Goal: Use online tool/utility: Use online tool/utility

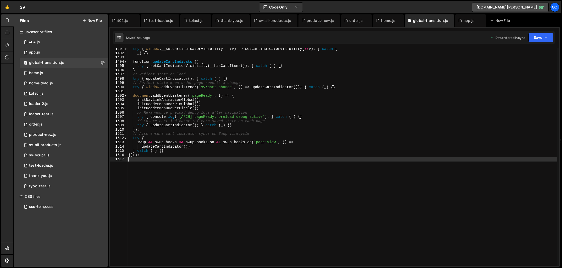
scroll to position [6318, 0]
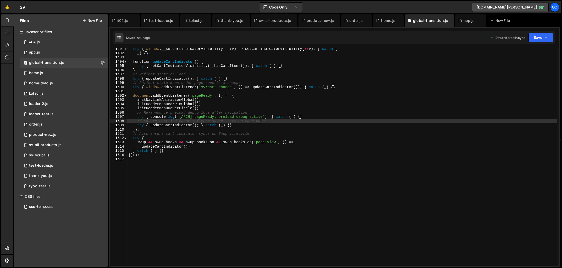
click at [262, 119] on div "try { window . __setCartIndicatorVisibility = ( v ) => setCartIndicatorVisibili…" at bounding box center [342, 160] width 430 height 226
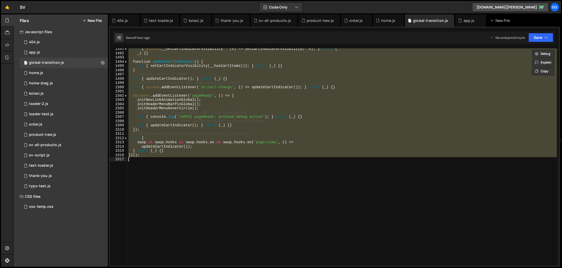
click at [251, 114] on div "try { window . __setCartIndicatorVisibility = ( v ) => setCartIndicatorVisibili…" at bounding box center [342, 156] width 430 height 217
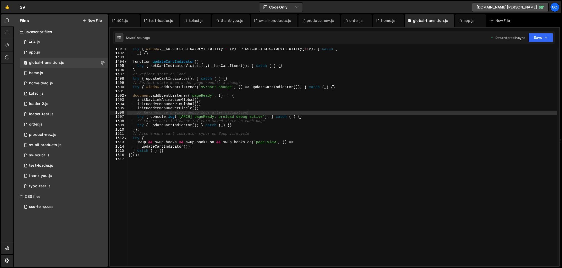
type textarea "})();"
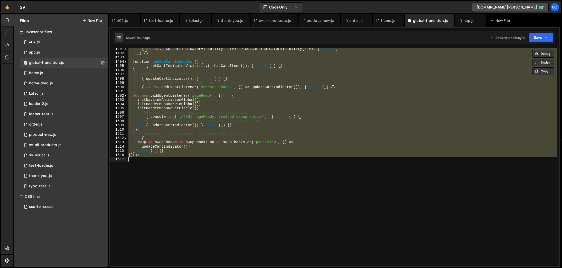
paste textarea
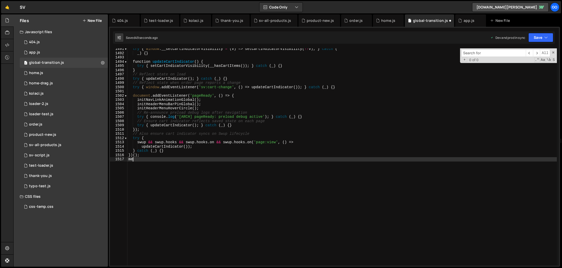
click at [134, 167] on div "try { window . __setCartIndicatorVisibility = ( v ) => setCartIndicatorVisibili…" at bounding box center [342, 160] width 430 height 226
type textarea "m"
click at [473, 52] on input at bounding box center [493, 52] width 64 height 7
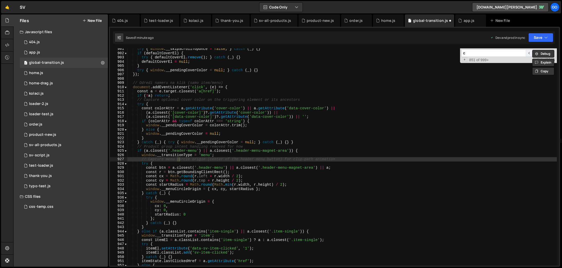
scroll to position [3817, 0]
type input "circle"
click at [538, 52] on span "​" at bounding box center [536, 52] width 7 height 7
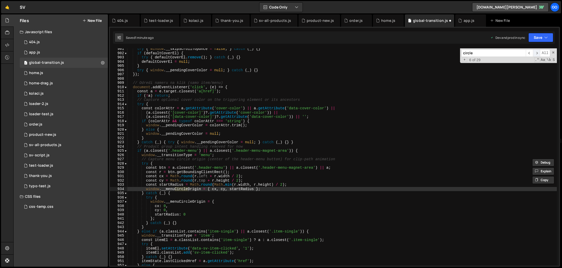
click at [538, 52] on span "​" at bounding box center [536, 52] width 7 height 7
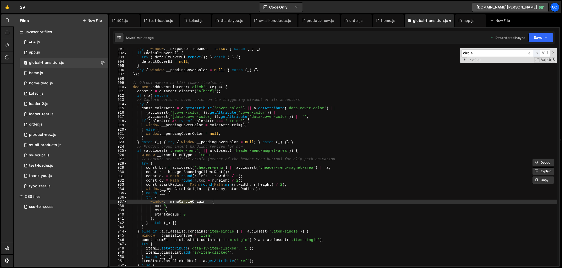
click at [538, 52] on span "​" at bounding box center [536, 52] width 7 height 7
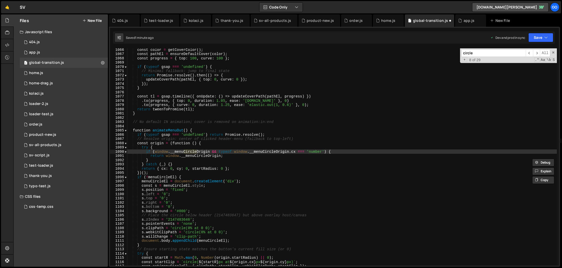
scroll to position [4516, 0]
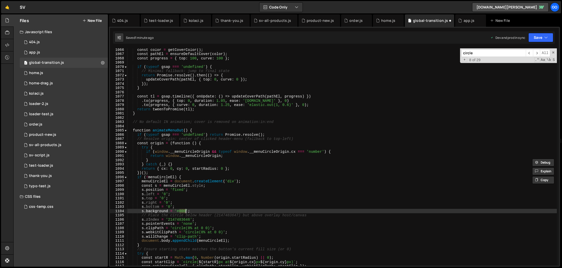
drag, startPoint x: 178, startPoint y: 211, endPoint x: 185, endPoint y: 211, distance: 6.9
click at [185, 211] on div "const color = getCoverColor ( ) ; const pathEl = ensureDefaultCover ( color ) ;…" at bounding box center [342, 161] width 430 height 226
click at [185, 212] on div "const color = getCoverColor ( ) ; const pathEl = ensureDefaultCover ( color ) ;…" at bounding box center [342, 161] width 430 height 226
paste textarea "#202020"
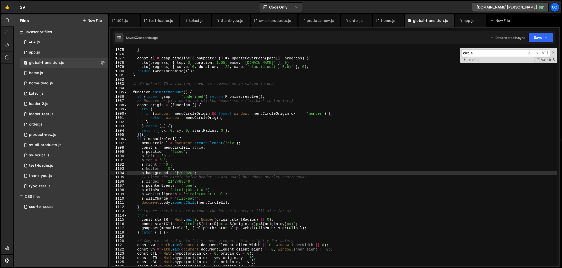
scroll to position [4553, 0]
click at [534, 53] on span "​" at bounding box center [536, 52] width 7 height 7
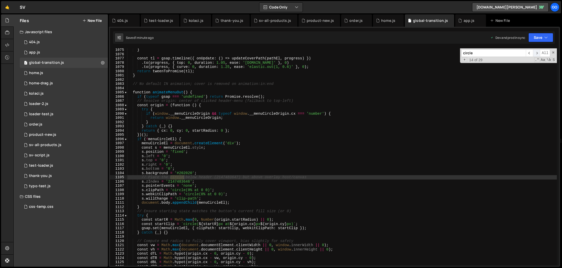
click at [534, 53] on span "​" at bounding box center [536, 52] width 7 height 7
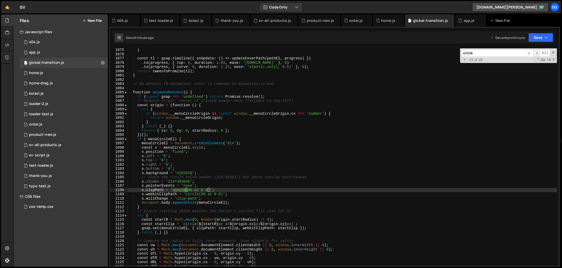
click at [534, 53] on span "​" at bounding box center [536, 52] width 7 height 7
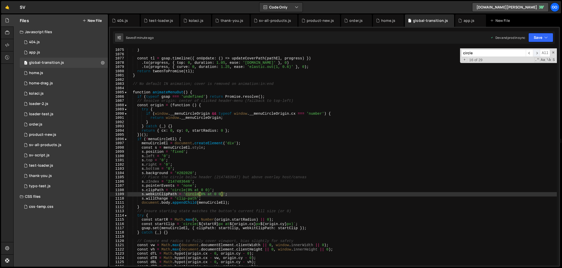
click at [534, 53] on span "​" at bounding box center [536, 52] width 7 height 7
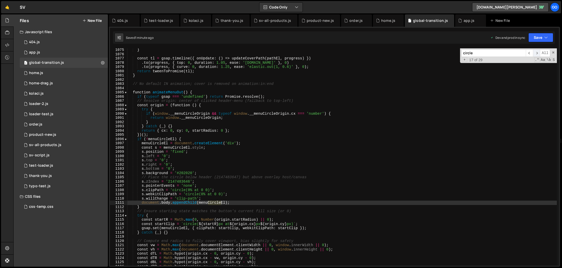
click at [534, 53] on span "​" at bounding box center [536, 52] width 7 height 7
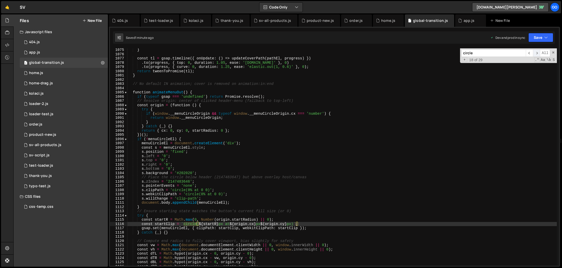
click at [534, 53] on span "​" at bounding box center [536, 52] width 7 height 7
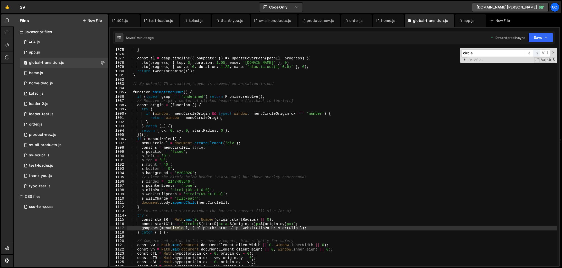
click at [534, 53] on span "​" at bounding box center [536, 52] width 7 height 7
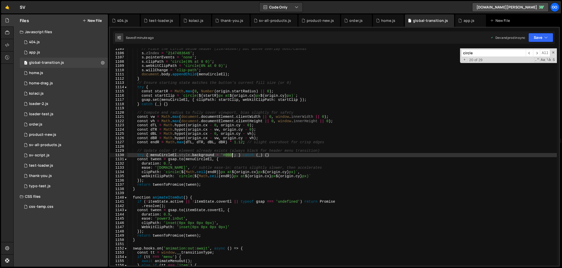
drag, startPoint x: 226, startPoint y: 155, endPoint x: 232, endPoint y: 155, distance: 6.4
click at [232, 155] on div "// Place the circle below header (2147483647) but above overlay host/canvas s .…" at bounding box center [342, 160] width 430 height 226
paste textarea "#20202"
click at [228, 156] on div "// Place the circle below header (2147483647) but above overlay host/canvas s .…" at bounding box center [342, 160] width 430 height 226
click at [224, 134] on div "// Place the circle below header (2147483647) but above overlay host/canvas s .…" at bounding box center [342, 160] width 430 height 226
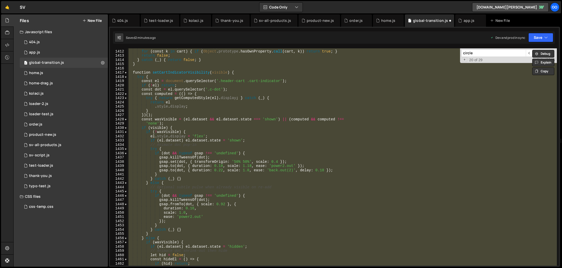
scroll to position [5981, 0]
click at [445, 97] on div "// cart is an object of slug -> qty; visible if any qty > 0 for ( const k in ca…" at bounding box center [342, 156] width 430 height 217
type textarea "try { return getComputedStyle(el).display; } catch (_) {"
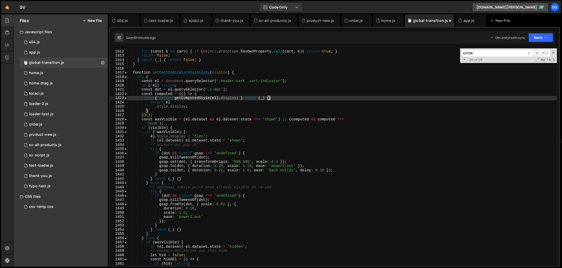
click at [537, 52] on span "​" at bounding box center [536, 52] width 7 height 7
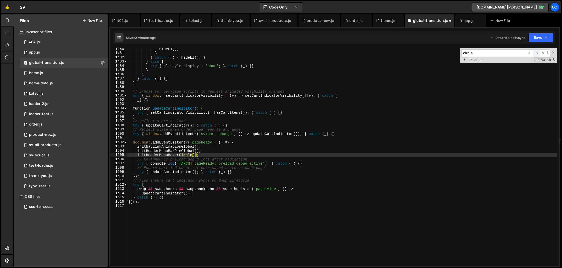
click at [537, 52] on span "​" at bounding box center [536, 52] width 7 height 7
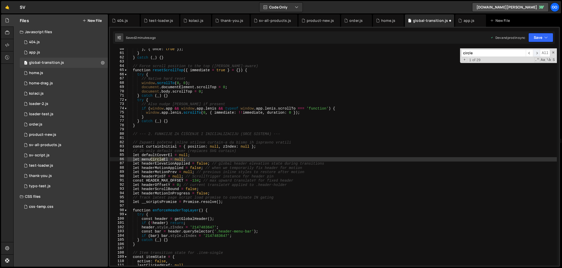
click at [537, 52] on span "​" at bounding box center [536, 52] width 7 height 7
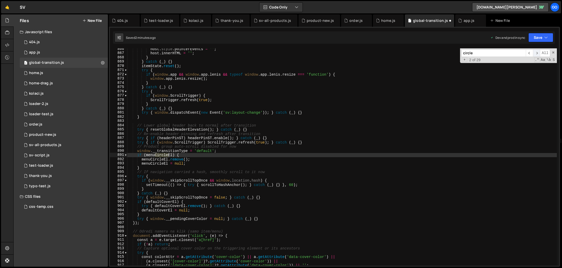
scroll to position [3669, 0]
click at [537, 52] on span "​" at bounding box center [536, 52] width 7 height 7
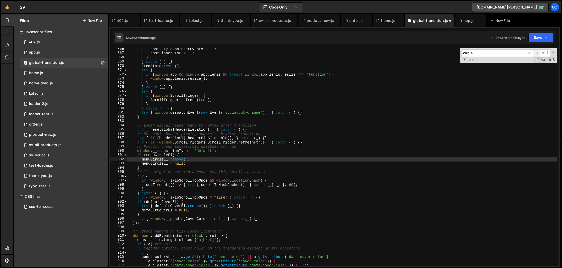
click at [537, 52] on span "​" at bounding box center [536, 52] width 7 height 7
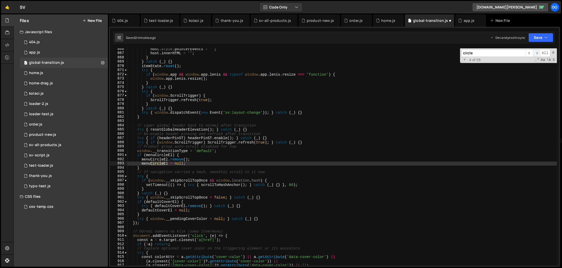
click at [537, 52] on span "​" at bounding box center [536, 52] width 7 height 7
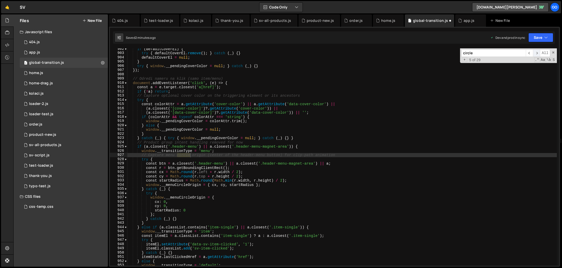
click at [537, 52] on span "​" at bounding box center [536, 52] width 7 height 7
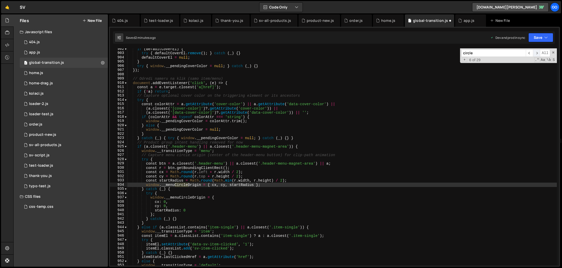
click at [537, 52] on span "​" at bounding box center [536, 52] width 7 height 7
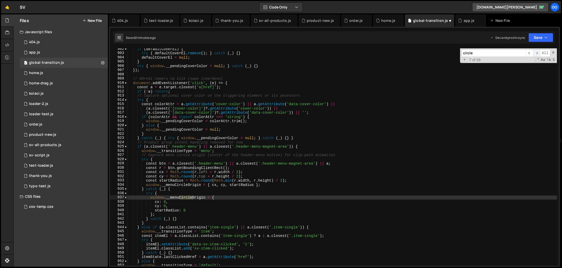
click at [537, 52] on span "​" at bounding box center [536, 52] width 7 height 7
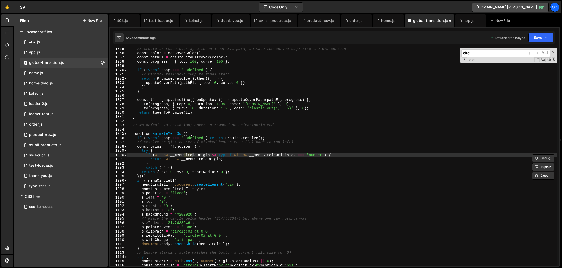
type input "circ"
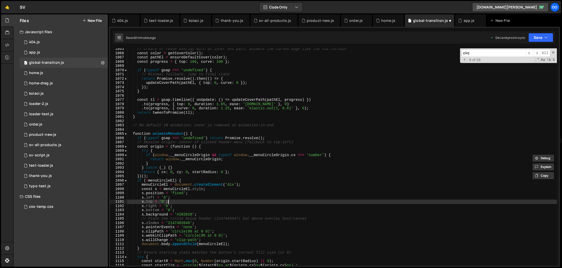
click at [258, 201] on div "// Create or reuse overlay with an inner SVG path; animate the curved edge like…" at bounding box center [342, 160] width 430 height 226
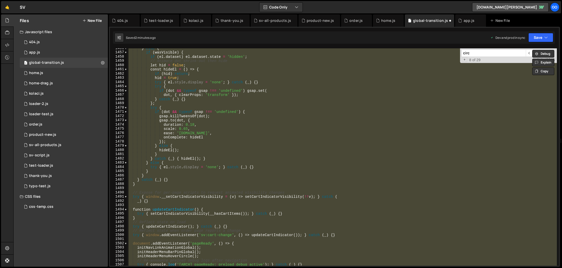
scroll to position [4568, 0]
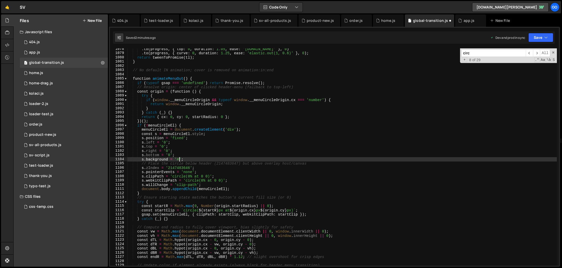
type textarea "s.background = '#000';"
click at [270, 21] on div "sv-all-products.js" at bounding box center [275, 20] width 32 height 5
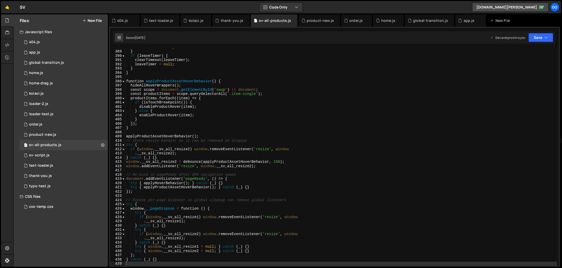
click at [312, 105] on div "enterTimer = null ; } if ( leaveTimer ) { clearTimeout ( leaveTimer ) ; leaveTi…" at bounding box center [341, 158] width 432 height 226
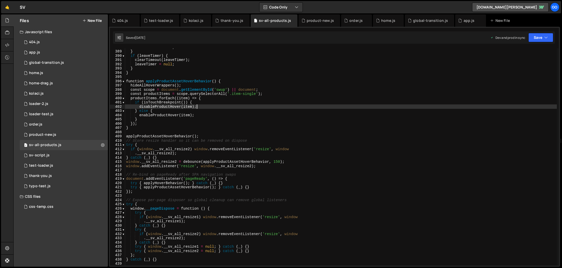
type textarea "} catch (_) {}"
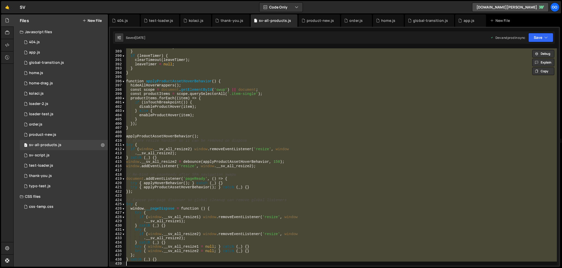
paste textarea
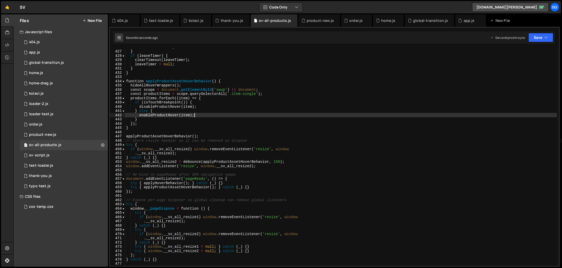
click at [261, 113] on div "enterTimer = null ; } if ( leaveTimer ) { clearTimeout ( leaveTimer ) ; leaveTi…" at bounding box center [341, 158] width 432 height 226
type textarea "} catch (_) {}"
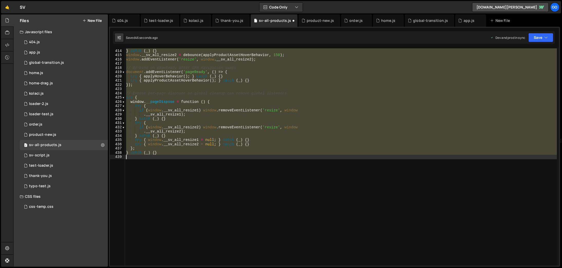
scroll to position [1751, 0]
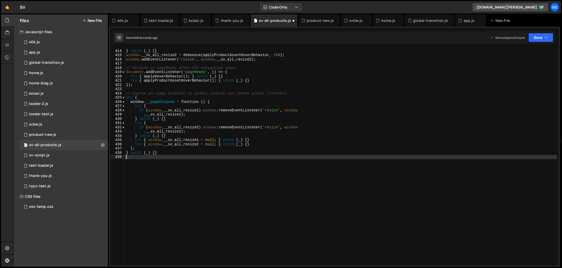
click at [242, 102] on div ". __sv_all_resize2 ) ; } catch ( _ ) { } window . __sv_all_resize2 = debounce (…" at bounding box center [341, 157] width 432 height 226
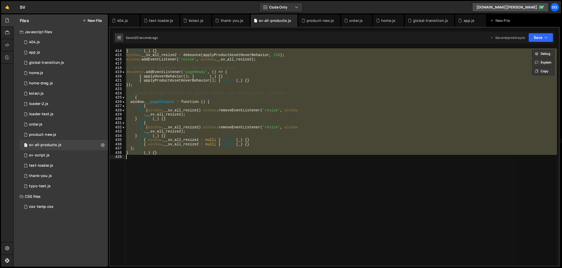
click at [221, 110] on div ". __sv_all_resize2 ) ; } catch ( _ ) { } window . __sv_all_resize2 = debounce (…" at bounding box center [341, 156] width 432 height 217
click at [308, 117] on div ". __sv_all_resize2 ) ; } catch ( _ ) { } window . __sv_all_resize2 = debounce (…" at bounding box center [341, 156] width 432 height 217
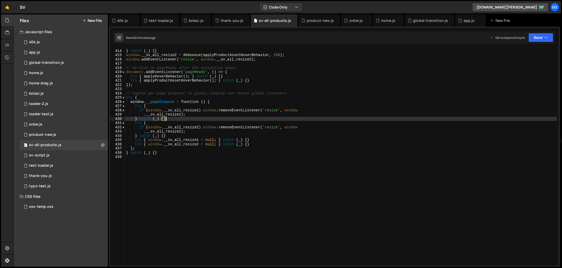
type textarea "} catch (_) {}"
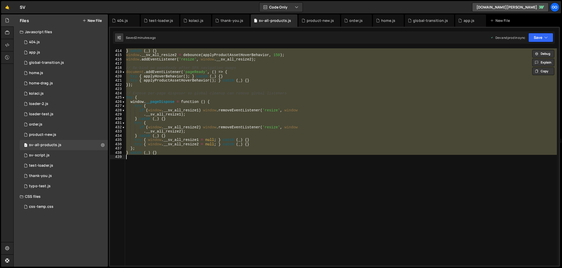
paste textarea
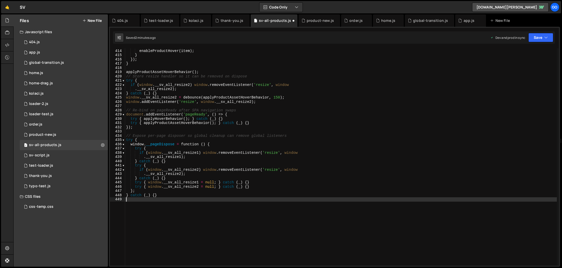
type textarea "if (window.__sv_all_resize2) window.removeEventListener('resize', window"
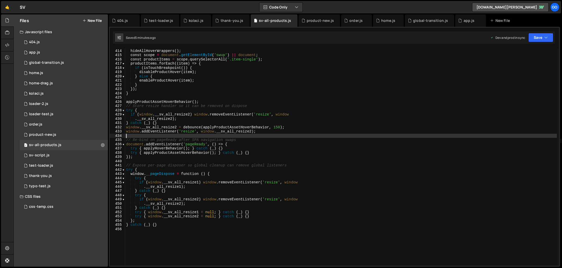
click at [317, 136] on div "function applyProductAssetHoverBehavior ( ) { hideAllHoverWrappers ( ) ; const …" at bounding box center [341, 157] width 432 height 226
type textarea "} catch (_) {}"
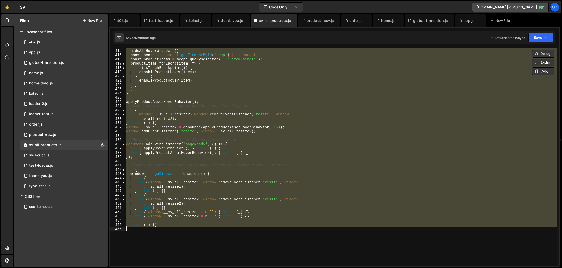
paste textarea
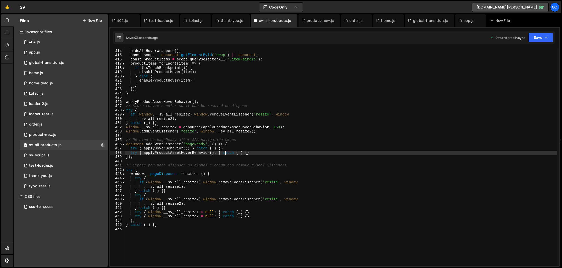
click at [226, 152] on div "function applyProductAssetHoverBehavior ( ) { hideAllHoverWrappers ( ) ; const …" at bounding box center [341, 157] width 432 height 226
type textarea "} catch (_) {}"
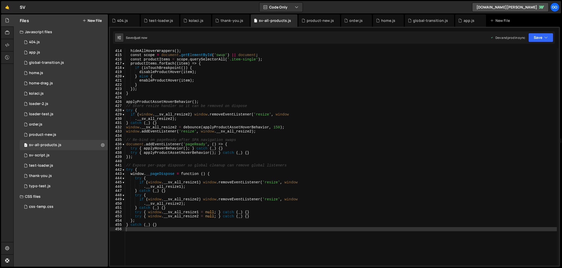
click at [223, 117] on div "function applyProductAssetHoverBehavior ( ) { hideAllHoverWrappers ( ) ; const …" at bounding box center [341, 157] width 432 height 226
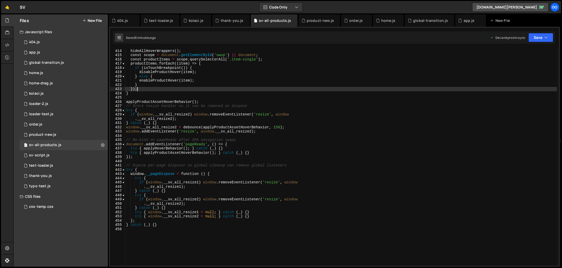
click at [221, 89] on div "function applyProductAssetHoverBehavior ( ) { hideAllHoverWrappers ( ) ; const …" at bounding box center [341, 157] width 432 height 226
type textarea "} catch (_) {}"
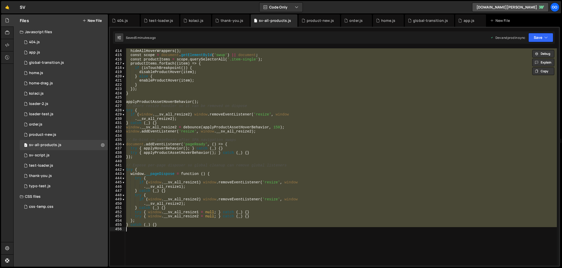
paste textarea
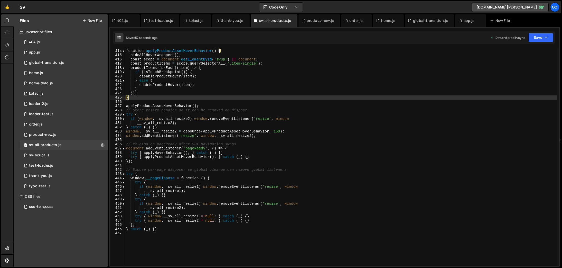
click at [176, 99] on div "function applyProductAssetHoverBehavior ( ) { hideAllHoverWrappers ( ) ; const …" at bounding box center [341, 157] width 432 height 226
type textarea "} catch (_) {}"
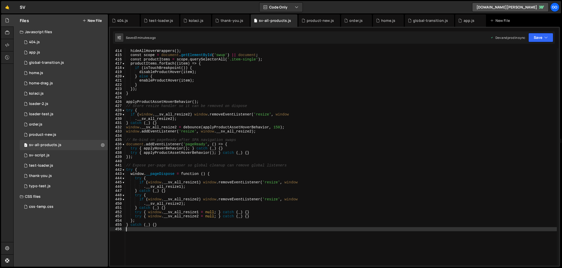
click at [200, 103] on div "function applyProductAssetHoverBehavior ( ) { hideAllHoverWrappers ( ) ; const …" at bounding box center [341, 157] width 432 height 226
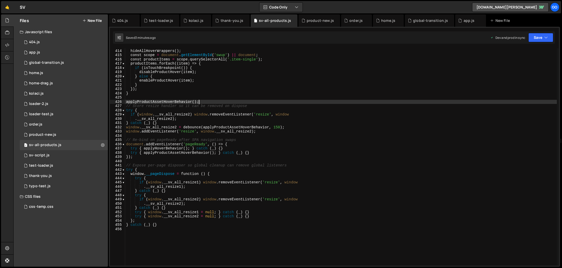
type textarea "} catch (_) {}"
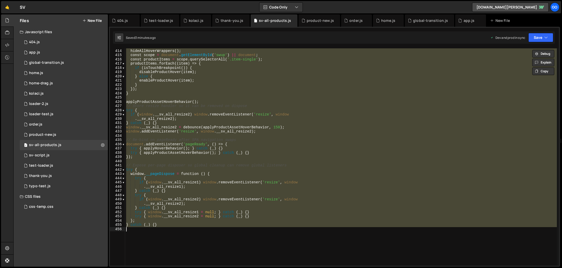
paste textarea
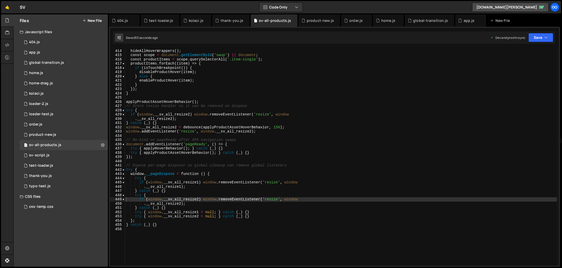
click at [226, 116] on div "function applyProductAssetHoverBehavior ( ) { hideAllHoverWrappers ( ) ; const …" at bounding box center [341, 157] width 432 height 226
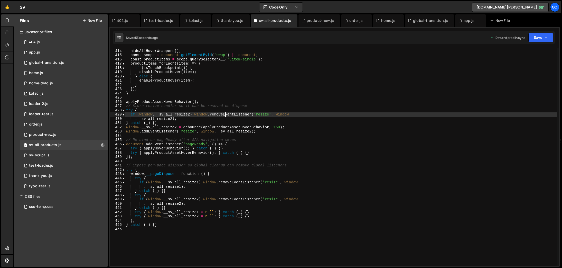
type textarea "} catch (_) {}"
